Goal: Information Seeking & Learning: Find specific fact

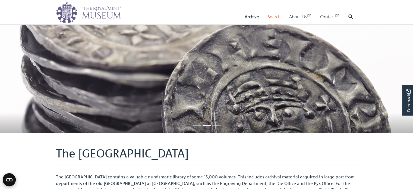
click at [268, 16] on link "Search" at bounding box center [274, 16] width 13 height 15
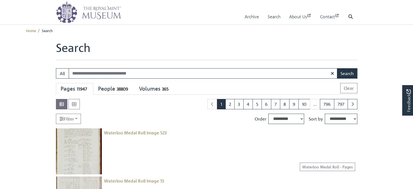
click at [129, 74] on input "Search:" at bounding box center [203, 73] width 269 height 10
click at [148, 72] on input "Search:" at bounding box center [203, 73] width 269 height 10
click at [126, 73] on input "Search:" at bounding box center [203, 73] width 269 height 10
type input "**********"
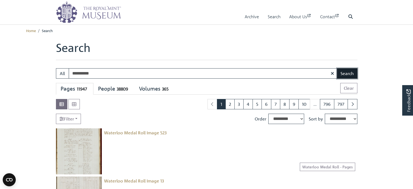
click at [353, 71] on button "Search" at bounding box center [347, 73] width 20 height 10
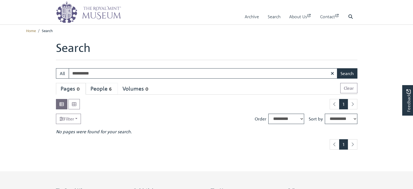
click at [101, 89] on div "People 6" at bounding box center [101, 88] width 23 height 7
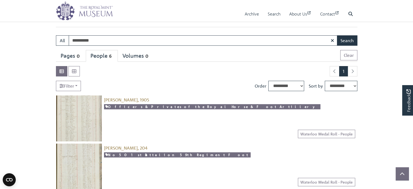
scroll to position [33, 0]
click at [85, 118] on img at bounding box center [79, 119] width 46 height 46
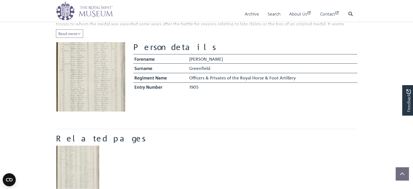
scroll to position [109, 0]
click at [94, 66] on img at bounding box center [90, 76] width 69 height 69
click at [99, 69] on img at bounding box center [90, 76] width 69 height 69
click at [0, 110] on body "Menu Archive Search About Us Contact" at bounding box center [206, 153] width 413 height 524
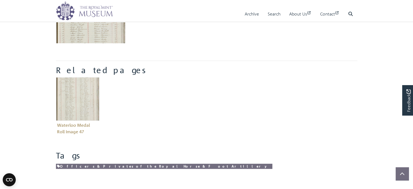
scroll to position [195, 0]
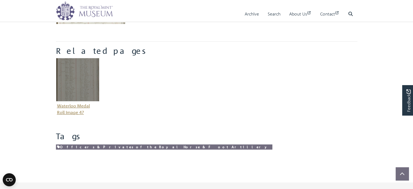
click at [80, 107] on figure "Waterloo Medal Roll Image 47" at bounding box center [77, 87] width 43 height 59
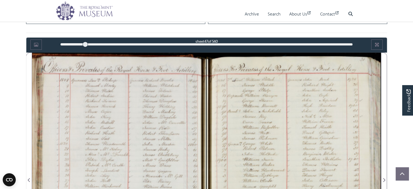
scroll to position [291, 0]
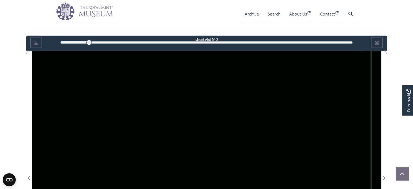
drag, startPoint x: 83, startPoint y: 43, endPoint x: 90, endPoint y: 43, distance: 7.1
click at [90, 43] on div at bounding box center [88, 42] width 5 height 5
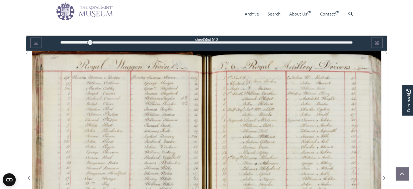
click at [100, 42] on div "56" at bounding box center [206, 42] width 292 height 5
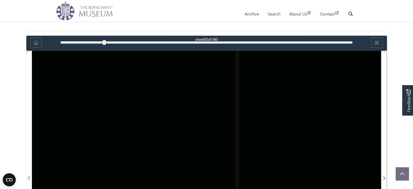
drag, startPoint x: 99, startPoint y: 42, endPoint x: 104, endPoint y: 40, distance: 5.7
click at [104, 40] on div at bounding box center [104, 42] width 5 height 5
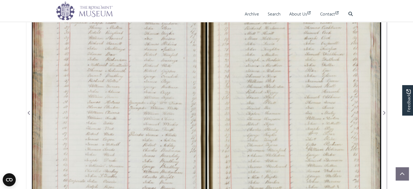
scroll to position [367, 0]
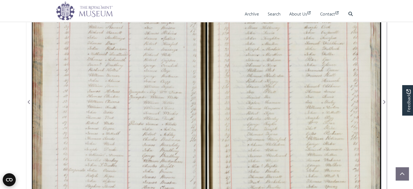
click at [9, 179] on icon "Open CMP widget" at bounding box center [9, 179] width 7 height 3
click at [188, 16] on div "Archive Search About Us Contact Search" at bounding box center [241, 14] width 232 height 16
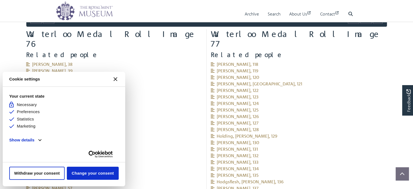
scroll to position [596, 0]
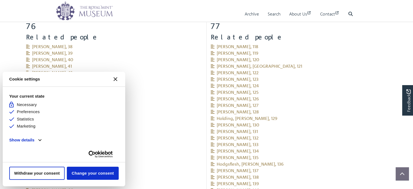
click at [115, 78] on icon "Close CMP widget" at bounding box center [115, 79] width 4 height 4
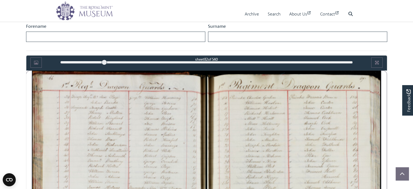
scroll to position [0, 0]
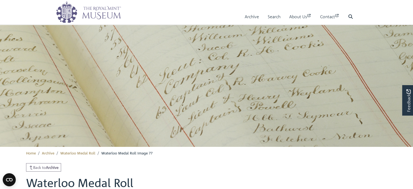
click at [16, 11] on nav "Menu Archive Search About Us Contact Search" at bounding box center [206, 12] width 413 height 25
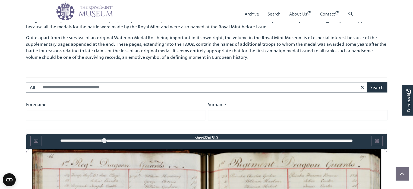
scroll to position [206, 0]
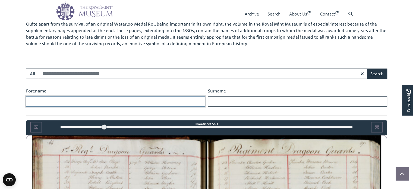
click at [60, 100] on input "Forename" at bounding box center [115, 101] width 179 height 10
type input "******"
click at [215, 104] on input "Surname" at bounding box center [297, 101] width 179 height 10
type input "**********"
click at [107, 75] on input "Search:" at bounding box center [203, 73] width 328 height 10
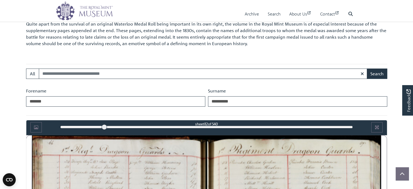
click at [120, 90] on div "Forename ******" at bounding box center [116, 96] width 182 height 19
click at [348, 102] on input "**********" at bounding box center [297, 101] width 179 height 10
click at [367, 68] on button "Search" at bounding box center [377, 73] width 20 height 10
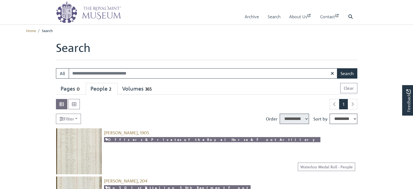
select select "****"
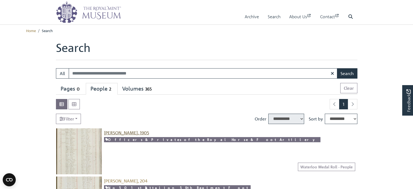
click at [132, 131] on span "[PERSON_NAME], 1905" at bounding box center [126, 132] width 45 height 5
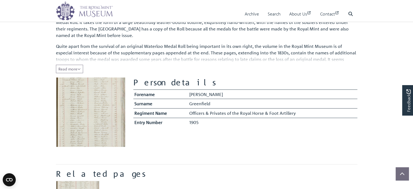
scroll to position [87, 0]
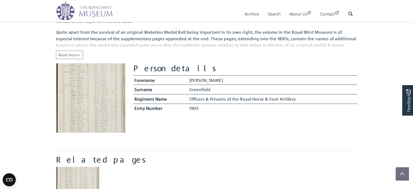
click at [90, 88] on img at bounding box center [90, 97] width 69 height 69
click at [73, 54] on span "Read more" at bounding box center [69, 54] width 22 height 5
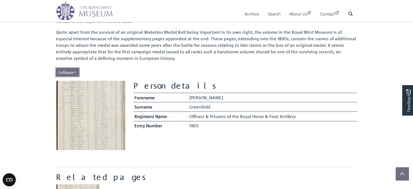
click at [72, 71] on span "Collapse" at bounding box center [67, 71] width 18 height 5
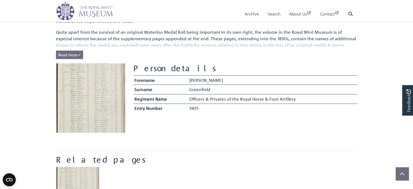
click at [72, 71] on img at bounding box center [90, 97] width 69 height 69
click at [69, 53] on span "Read more" at bounding box center [69, 54] width 22 height 5
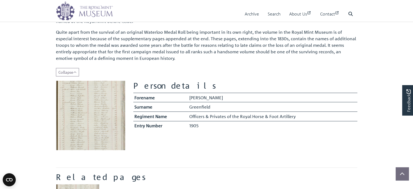
click at [13, 56] on body "Menu Archive Search About Us Contact" at bounding box center [206, 183] width 413 height 541
click at [32, 80] on body "Menu Archive Search About Us Contact" at bounding box center [206, 183] width 413 height 541
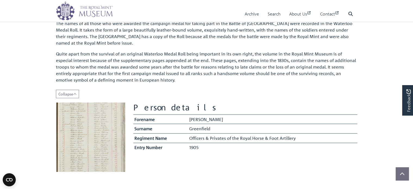
scroll to position [54, 0]
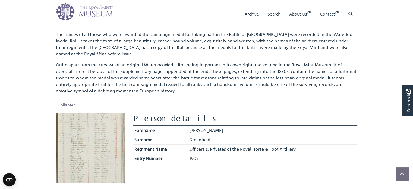
click at [94, 156] on img at bounding box center [90, 147] width 69 height 69
click at [109, 134] on img at bounding box center [90, 147] width 69 height 69
click at [110, 135] on img at bounding box center [90, 147] width 69 height 69
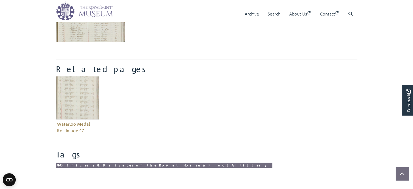
scroll to position [195, 0]
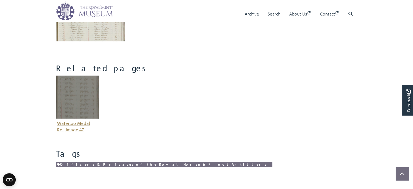
click at [80, 90] on img "Item related to this entity" at bounding box center [77, 96] width 43 height 43
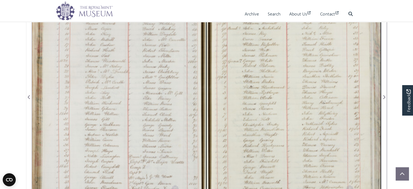
scroll to position [367, 0]
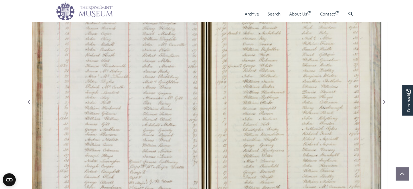
click at [274, 106] on div at bounding box center [294, 98] width 174 height 248
